Goal: Transaction & Acquisition: Purchase product/service

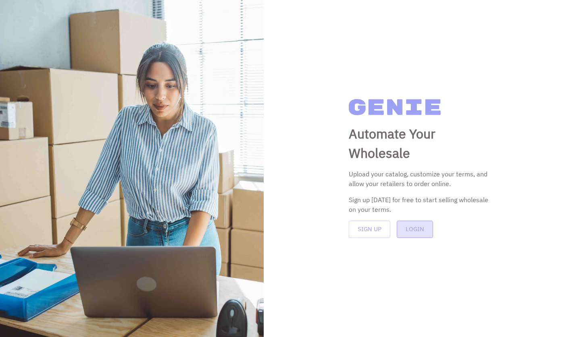
click at [421, 230] on button "Login" at bounding box center [414, 229] width 36 height 17
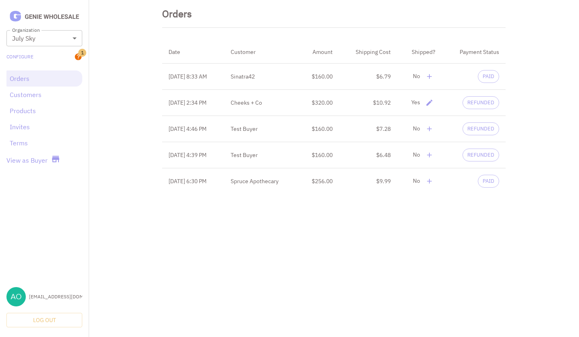
click at [118, 119] on div "**********" at bounding box center [289, 100] width 579 height 201
click at [31, 165] on link "View as Buyer" at bounding box center [26, 161] width 41 height 10
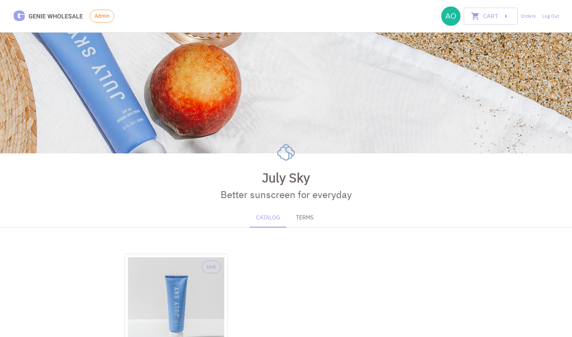
click at [299, 278] on div "Unit C-Shells SPF 30 Daily Sunscreen $16.00 (MSRP: $30.00 ) Add to cart" at bounding box center [286, 334] width 324 height 161
click at [313, 220] on button "Terms" at bounding box center [305, 217] width 36 height 19
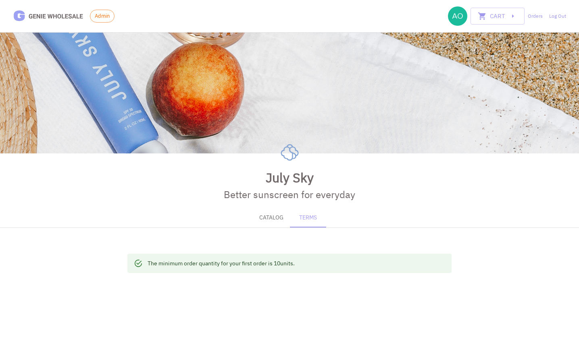
click at [267, 221] on button "Catalog" at bounding box center [271, 217] width 37 height 19
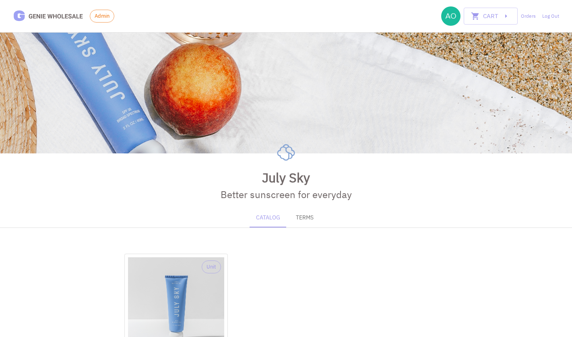
click at [291, 290] on div "Unit C-Shells SPF 30 Daily Sunscreen $16.00 (MSRP: $30.00 ) Add to cart" at bounding box center [286, 334] width 324 height 161
click at [193, 214] on div "Catalog Terms" at bounding box center [286, 217] width 572 height 19
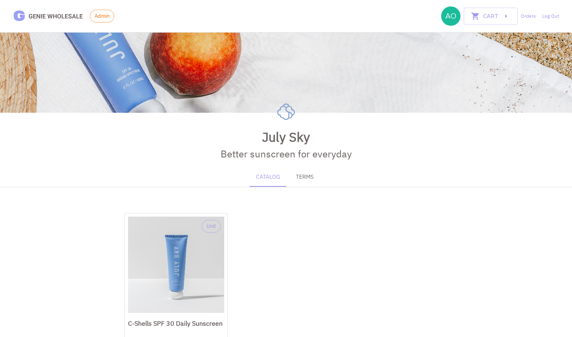
scroll to position [100, 0]
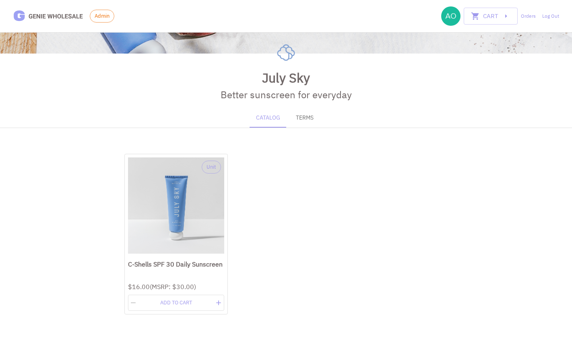
click at [300, 118] on button "Terms" at bounding box center [305, 117] width 36 height 19
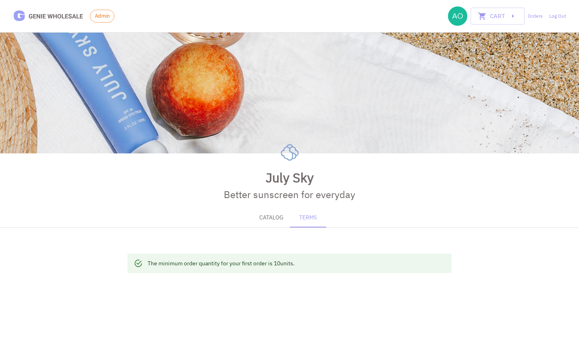
click at [278, 219] on button "Catalog" at bounding box center [271, 217] width 37 height 19
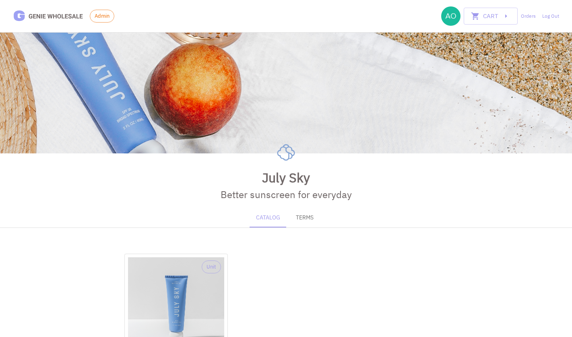
click at [340, 273] on div "Unit C-Shells SPF 30 Daily Sunscreen $16.00 (MSRP: $30.00 ) Add to cart" at bounding box center [286, 334] width 324 height 161
